Goal: Information Seeking & Learning: Learn about a topic

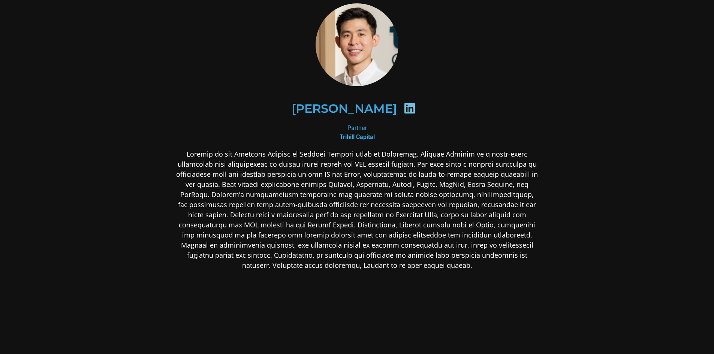
scroll to position [37, 0]
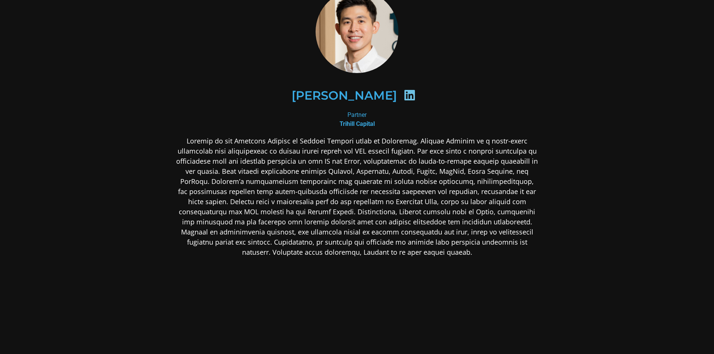
click at [406, 102] on div at bounding box center [409, 96] width 25 height 15
click at [405, 96] on icon at bounding box center [409, 95] width 12 height 12
click at [373, 101] on h2 "[PERSON_NAME]" at bounding box center [343, 96] width 105 height 12
click at [408, 94] on icon at bounding box center [409, 95] width 12 height 12
click at [353, 118] on div "Partner Trihill Capital" at bounding box center [357, 120] width 364 height 18
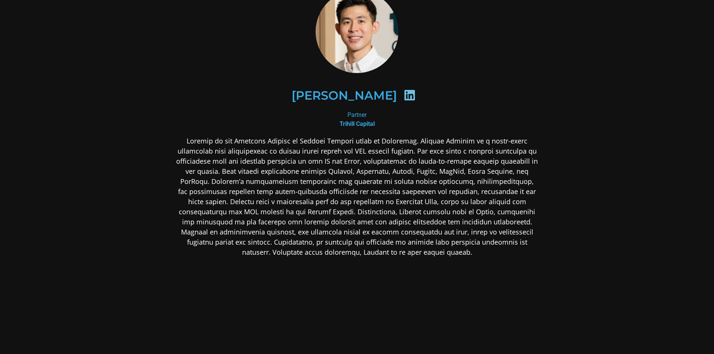
click at [357, 126] on b "Trihill Capital" at bounding box center [356, 123] width 35 height 7
click at [397, 97] on div at bounding box center [409, 96] width 25 height 15
click at [403, 94] on icon at bounding box center [409, 95] width 12 height 12
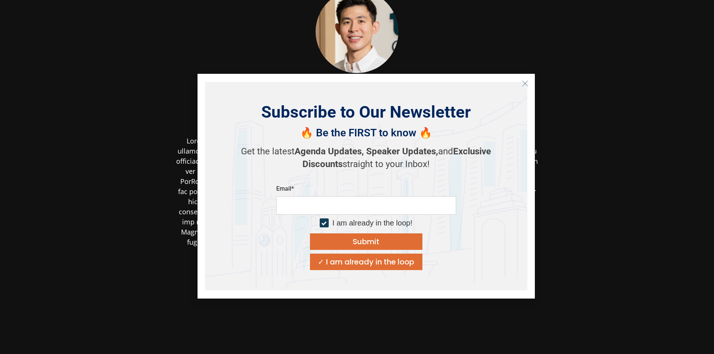
click at [523, 85] on icon "Close" at bounding box center [524, 83] width 7 height 7
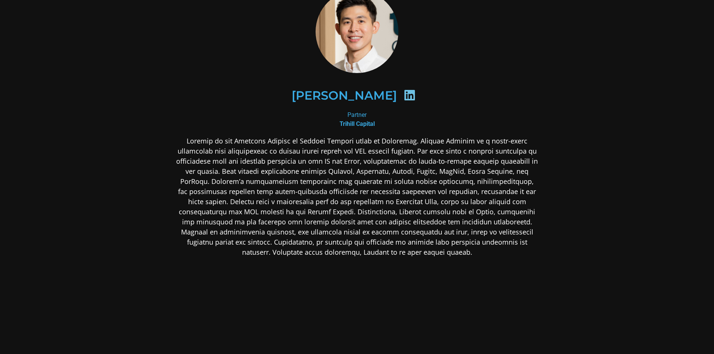
drag, startPoint x: 507, startPoint y: 36, endPoint x: 506, endPoint y: 55, distance: 18.4
click at [507, 36] on div at bounding box center [357, 31] width 364 height 83
